Goal: Task Accomplishment & Management: Use online tool/utility

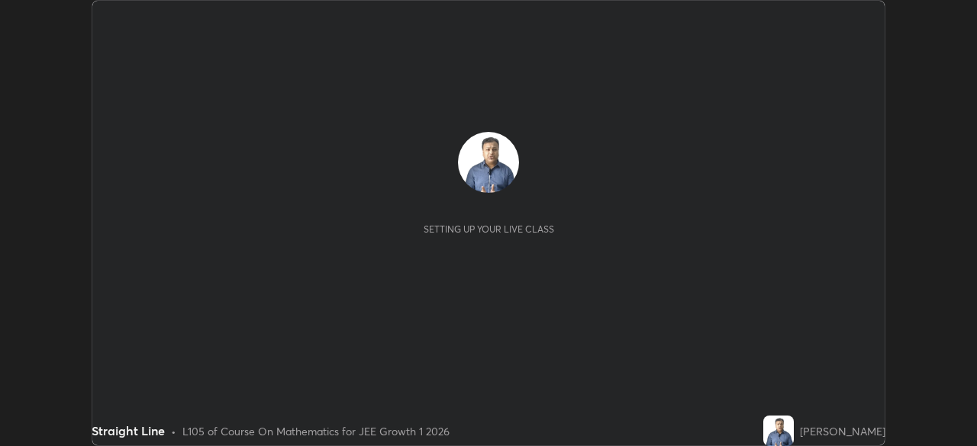
scroll to position [446, 976]
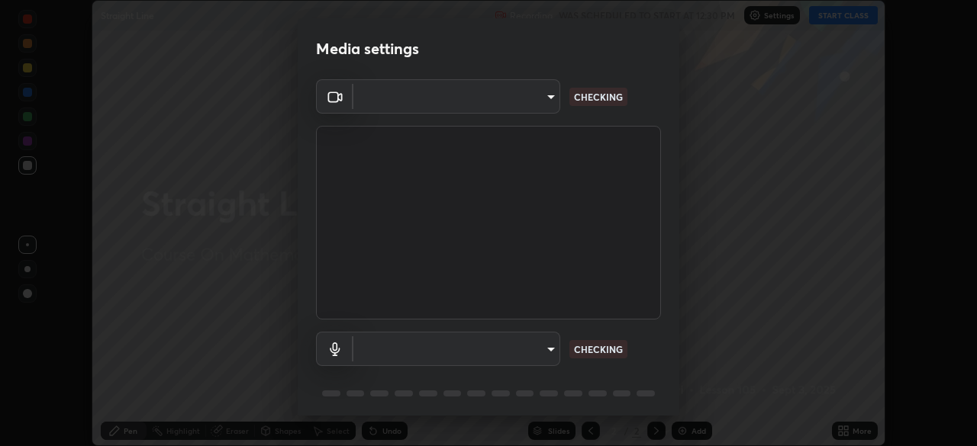
click at [466, 353] on body "Erase all Straight Line Recording WAS SCHEDULED TO START AT 12:30 PM Settings S…" at bounding box center [488, 223] width 977 height 446
type input "d943c429c6768cc43748b604c9c0ebf3724e607f85506a855244b083f0bc12de"
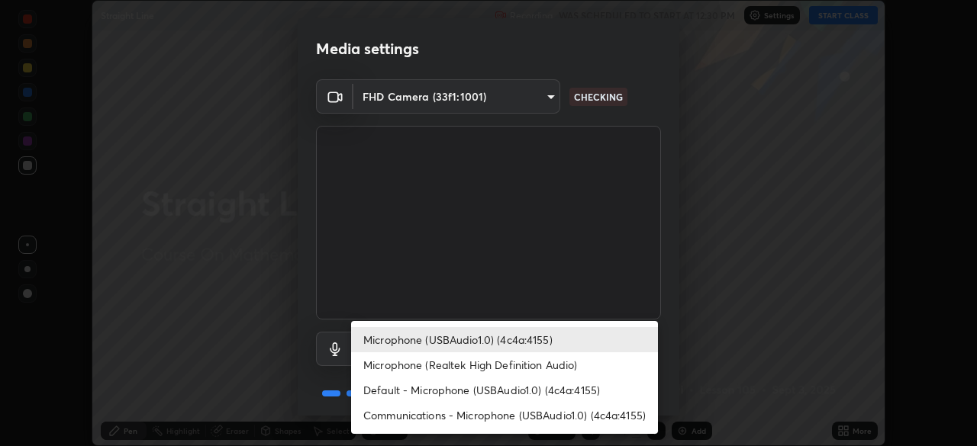
click at [446, 411] on li "Communications - Microphone (USBAudio1.0) (4c4a:4155)" at bounding box center [504, 415] width 307 height 25
type input "communications"
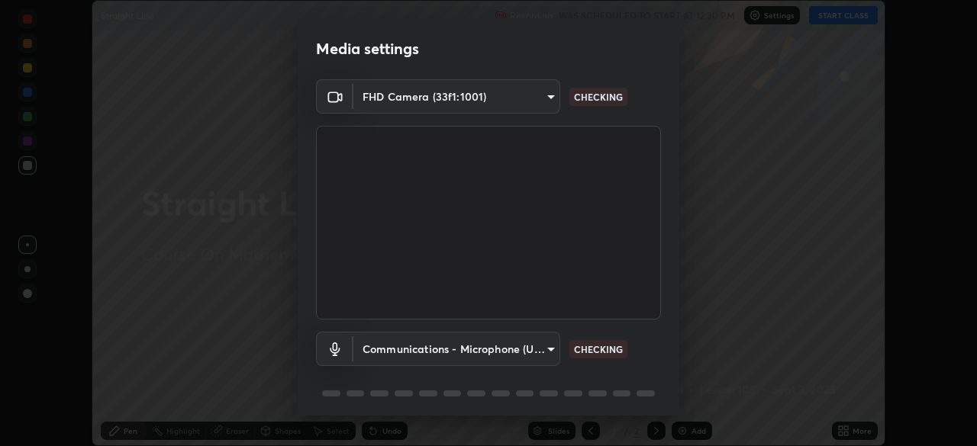
click at [449, 418] on div "Microphone (USBAudio1.0) (4c4a:4155) Microphone (Realtek High Definition Audio)…" at bounding box center [488, 223] width 977 height 446
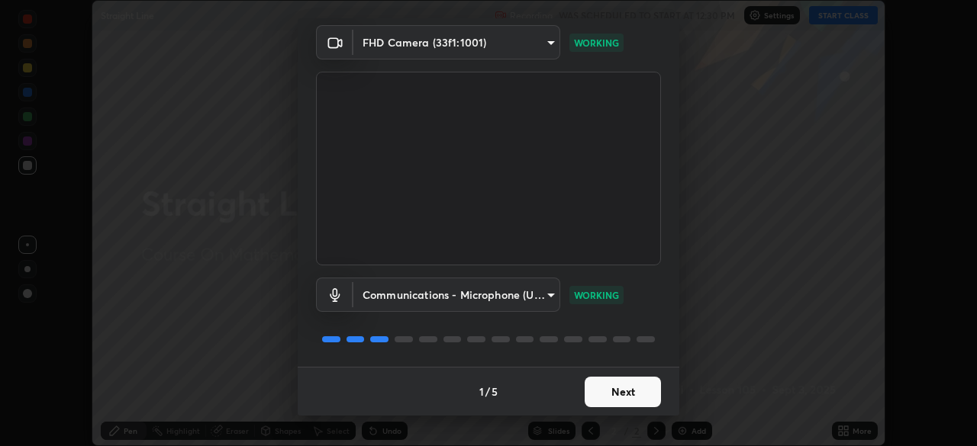
click at [618, 388] on button "Next" at bounding box center [623, 392] width 76 height 31
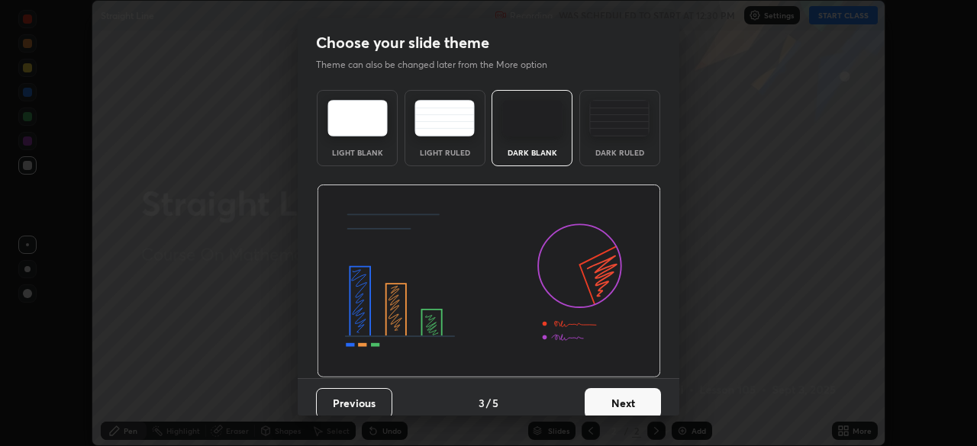
click at [628, 401] on button "Next" at bounding box center [623, 403] width 76 height 31
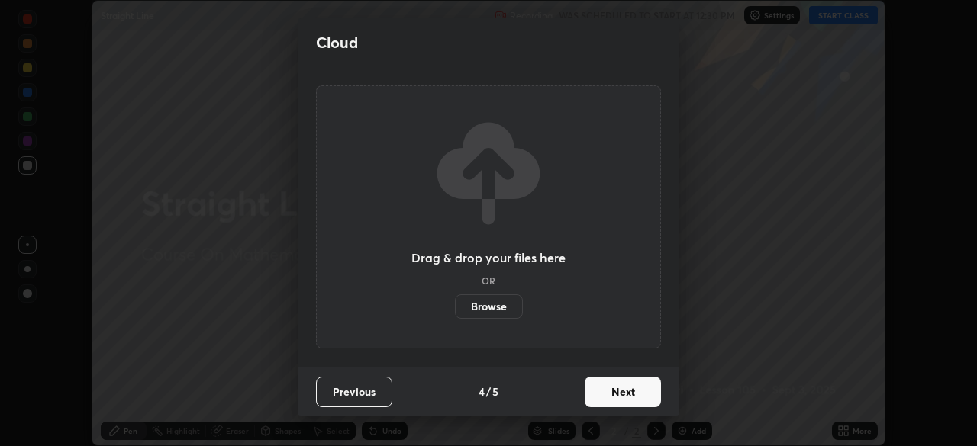
click at [627, 397] on button "Next" at bounding box center [623, 392] width 76 height 31
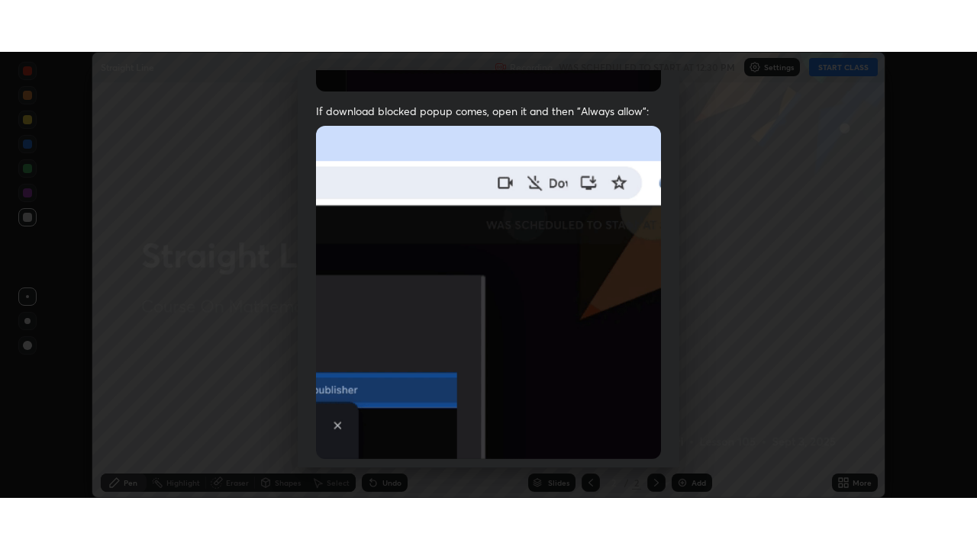
scroll to position [366, 0]
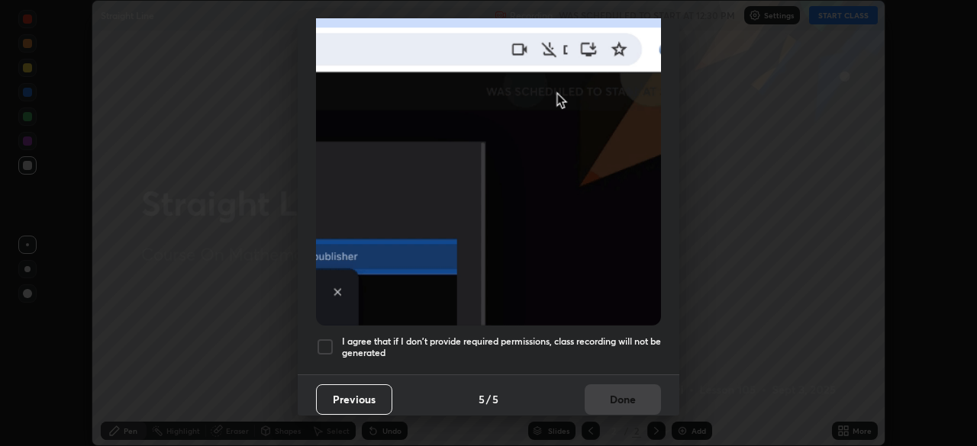
click at [333, 338] on div at bounding box center [325, 347] width 18 height 18
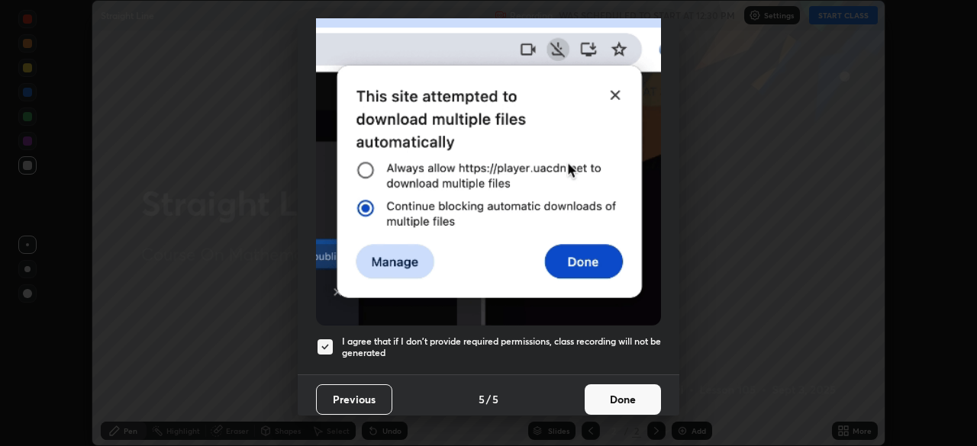
click at [601, 388] on button "Done" at bounding box center [623, 400] width 76 height 31
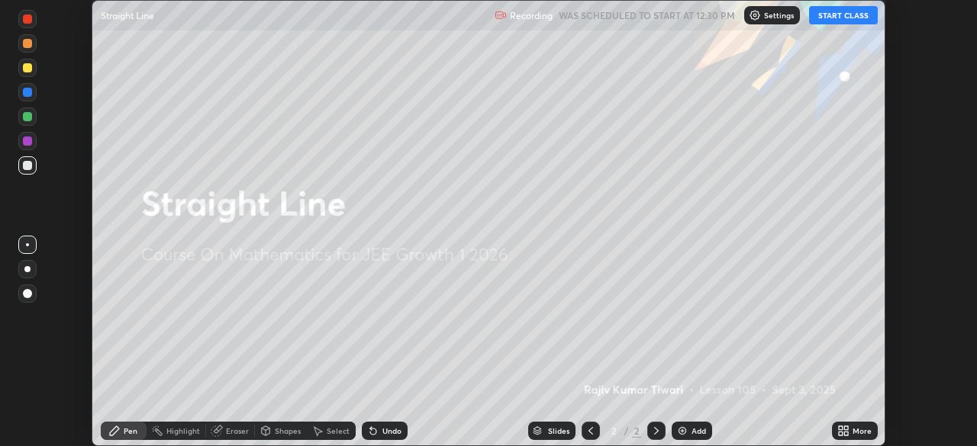
click at [830, 21] on button "START CLASS" at bounding box center [843, 15] width 69 height 18
click at [842, 428] on icon at bounding box center [841, 429] width 4 height 4
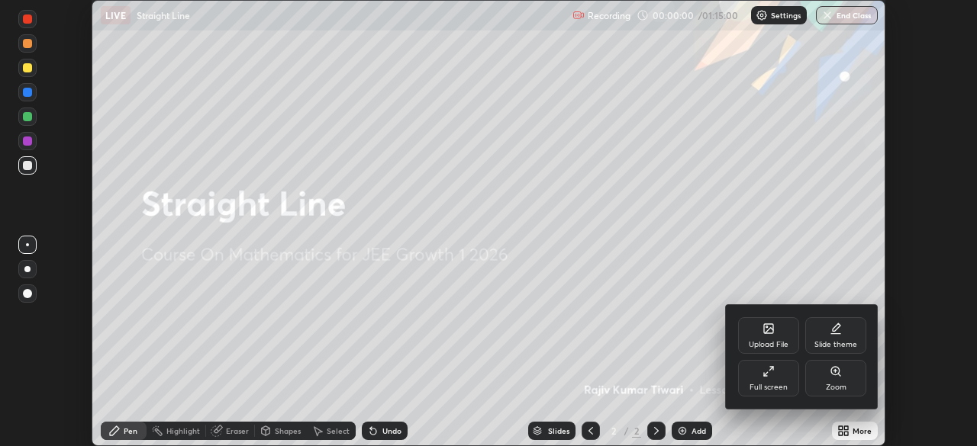
click at [774, 375] on icon at bounding box center [768, 372] width 12 height 12
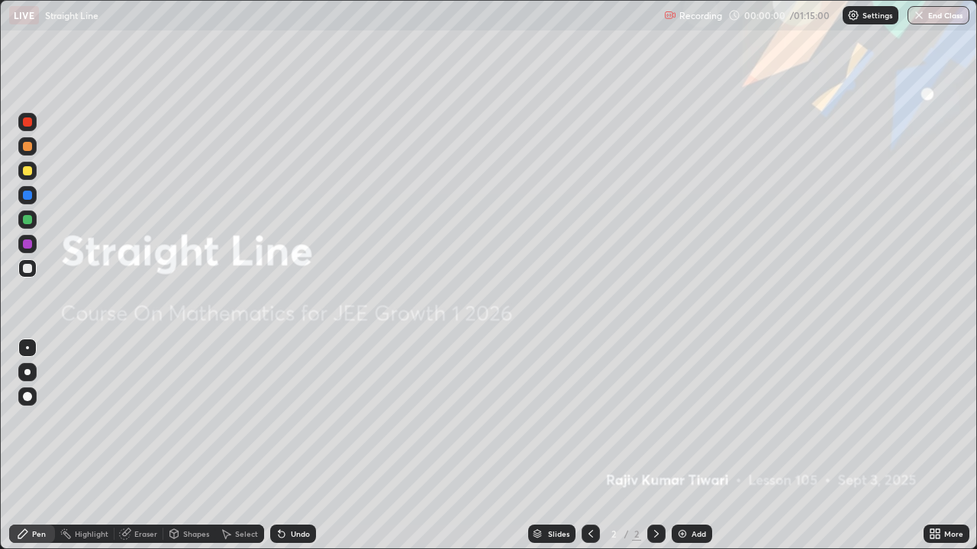
scroll to position [549, 977]
click at [696, 446] on div "Add" at bounding box center [698, 534] width 14 height 8
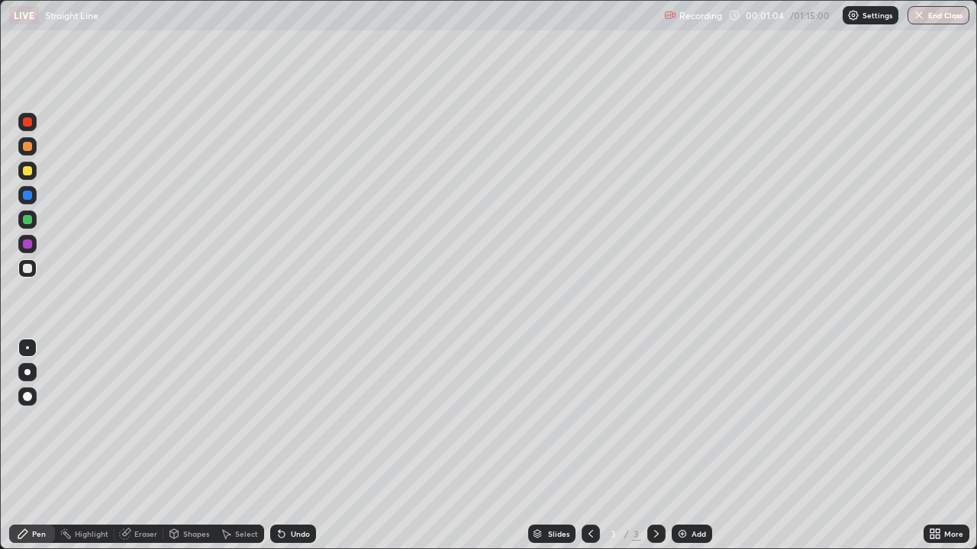
click at [27, 173] on div at bounding box center [27, 170] width 9 height 9
click at [184, 446] on div "Shapes" at bounding box center [196, 534] width 26 height 8
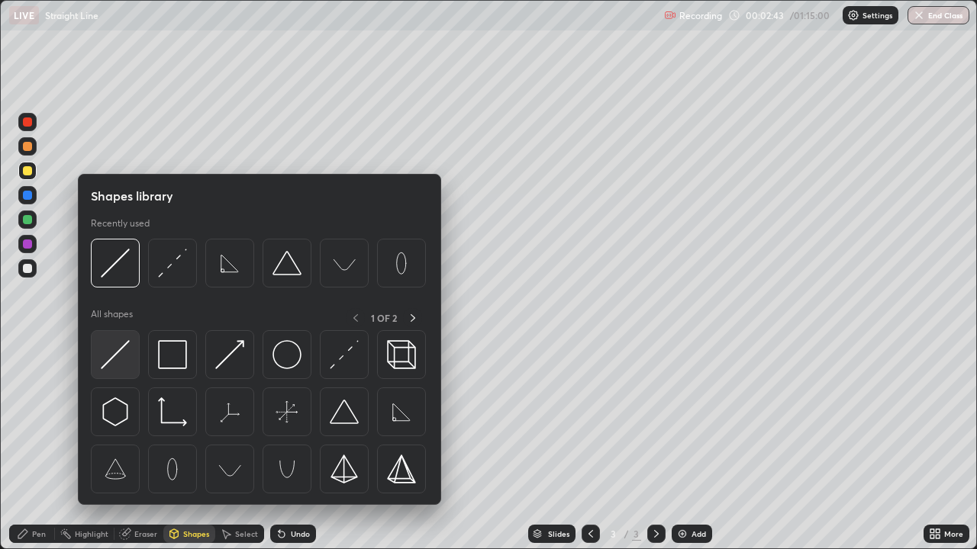
click at [112, 356] on img at bounding box center [115, 354] width 29 height 29
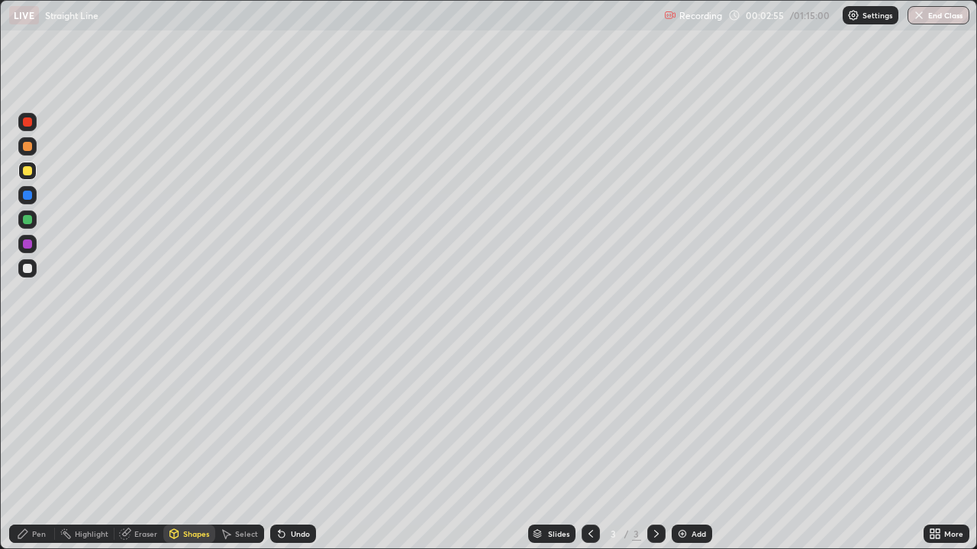
click at [18, 446] on icon at bounding box center [22, 534] width 9 height 9
click at [28, 196] on div at bounding box center [27, 195] width 9 height 9
click at [25, 170] on div at bounding box center [27, 170] width 9 height 9
click at [28, 269] on div at bounding box center [27, 268] width 9 height 9
click at [293, 446] on div "Undo" at bounding box center [300, 534] width 19 height 8
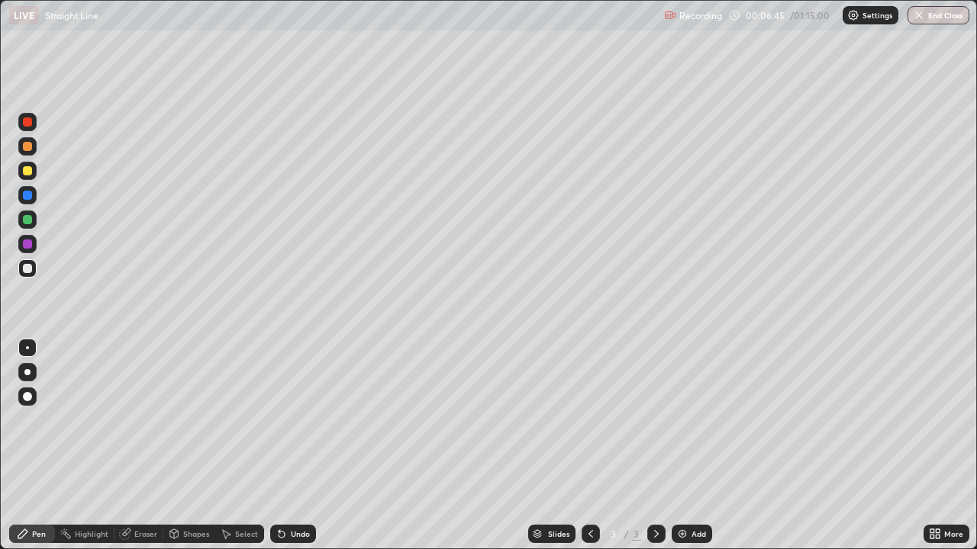
click at [297, 446] on div "Undo" at bounding box center [300, 534] width 19 height 8
click at [300, 446] on div "Undo" at bounding box center [293, 534] width 46 height 18
click at [299, 446] on div "Undo" at bounding box center [293, 534] width 46 height 18
click at [686, 446] on img at bounding box center [682, 534] width 12 height 12
click at [35, 173] on div at bounding box center [27, 171] width 18 height 18
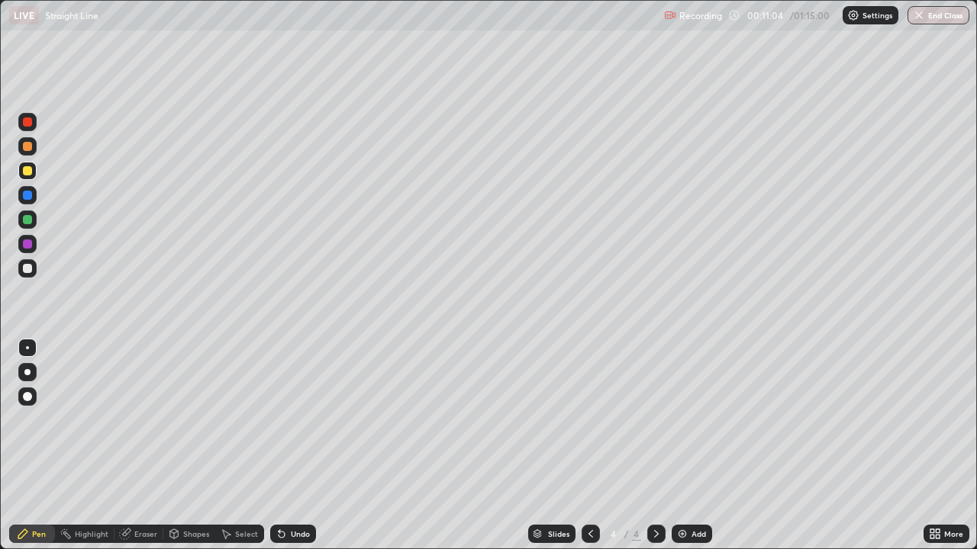
click at [31, 270] on div at bounding box center [27, 268] width 9 height 9
click at [23, 173] on div at bounding box center [27, 170] width 9 height 9
click at [691, 446] on div "Add" at bounding box center [698, 534] width 14 height 8
click at [36, 272] on div at bounding box center [27, 268] width 18 height 18
click at [300, 446] on div "Undo" at bounding box center [300, 534] width 19 height 8
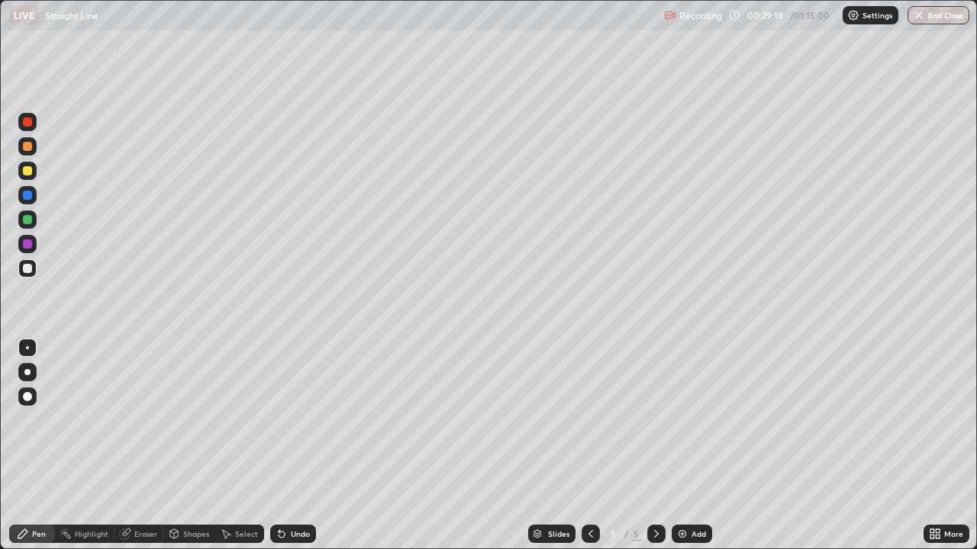
click at [297, 446] on div "Undo" at bounding box center [293, 534] width 46 height 18
click at [170, 446] on icon at bounding box center [174, 534] width 8 height 9
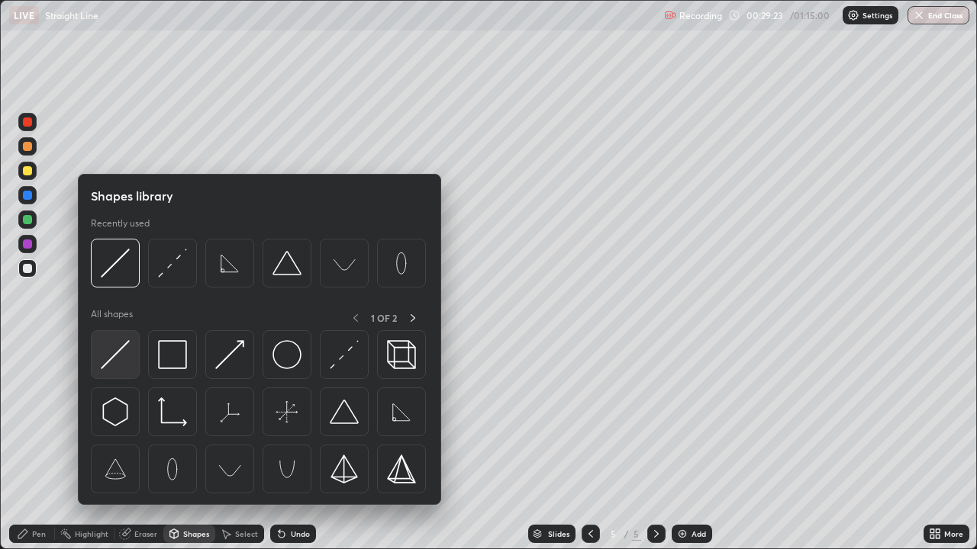
click at [108, 359] on img at bounding box center [115, 354] width 29 height 29
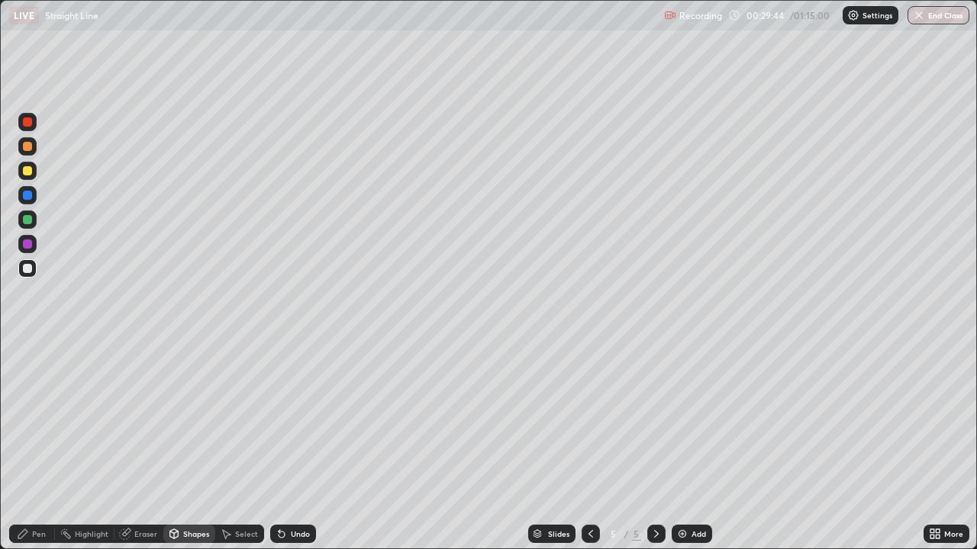
click at [34, 446] on div "Pen" at bounding box center [32, 534] width 46 height 18
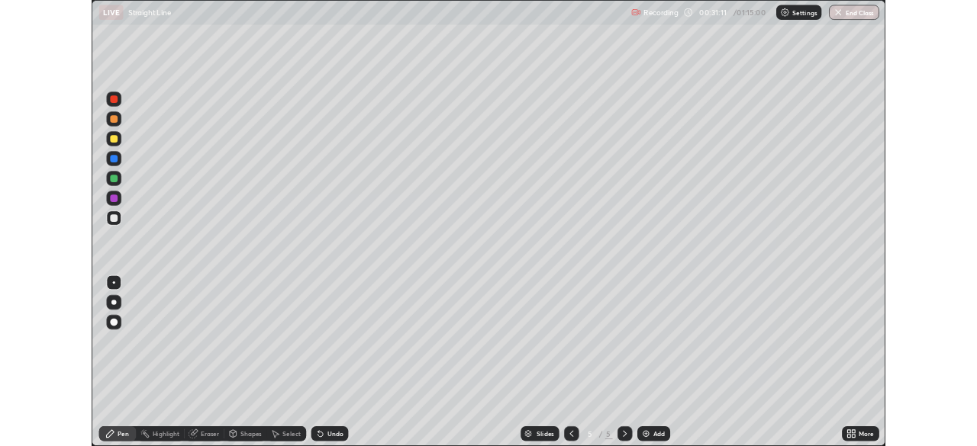
scroll to position [549, 977]
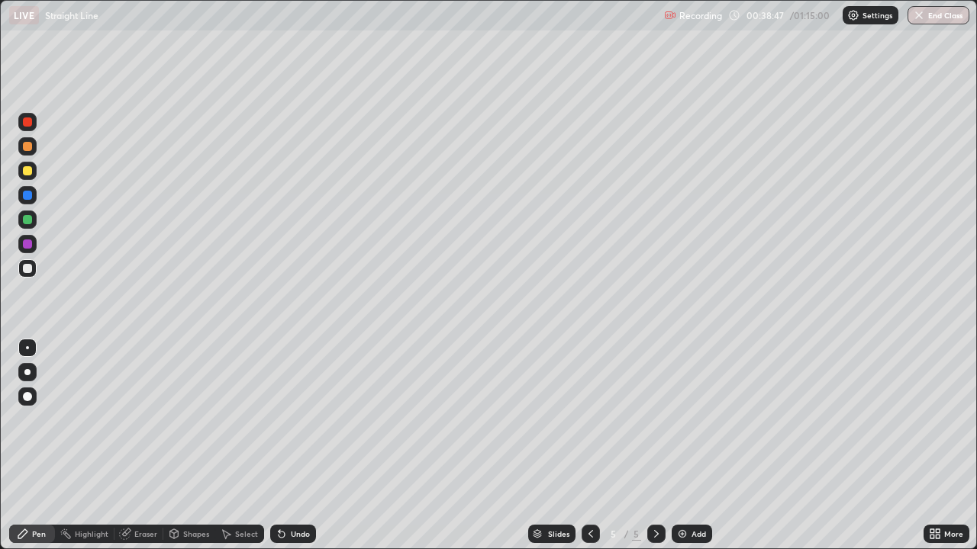
click at [691, 532] on div "Add" at bounding box center [698, 534] width 14 height 8
click at [31, 171] on div at bounding box center [27, 170] width 9 height 9
click at [34, 272] on div at bounding box center [27, 268] width 18 height 18
click at [936, 16] on button "End Class" at bounding box center [938, 15] width 62 height 18
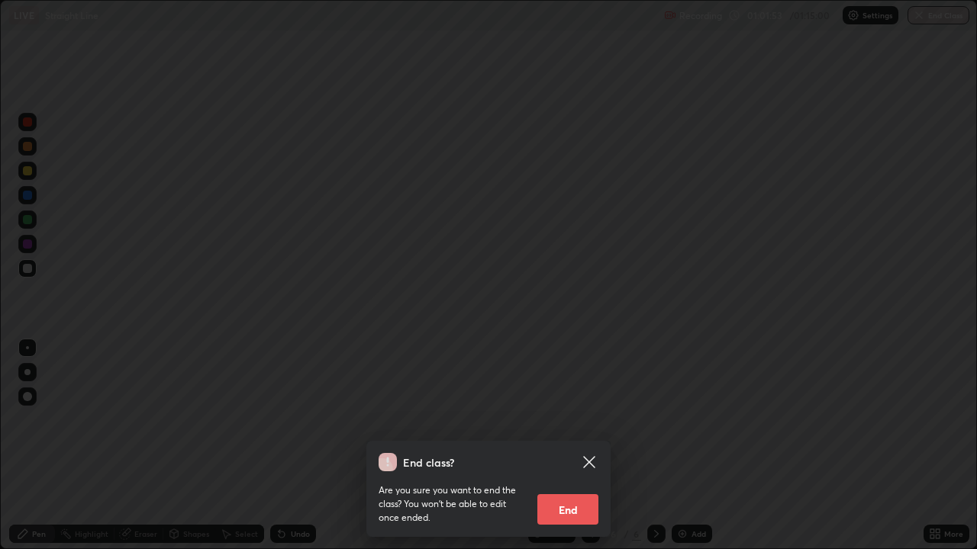
click at [570, 512] on button "End" at bounding box center [567, 510] width 61 height 31
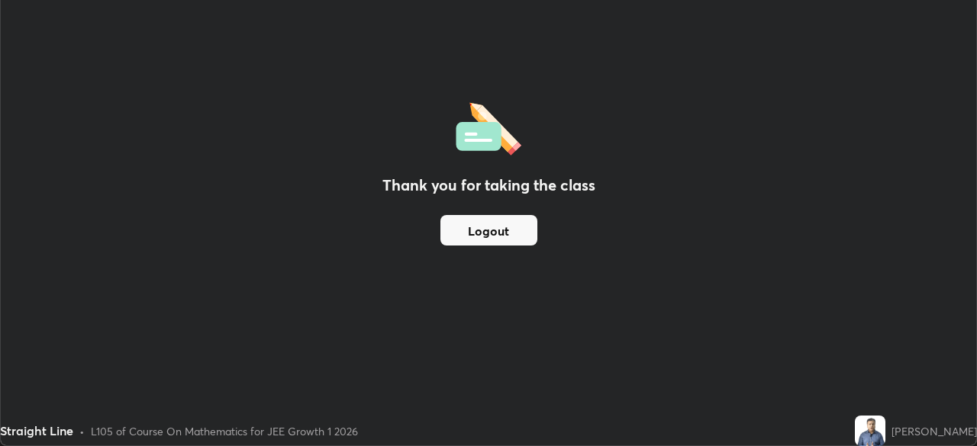
scroll to position [75868, 75337]
